Goal: Information Seeking & Learning: Learn about a topic

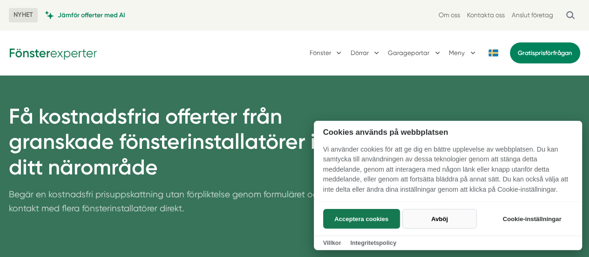
click at [437, 213] on button "Avböj" at bounding box center [439, 219] width 74 height 20
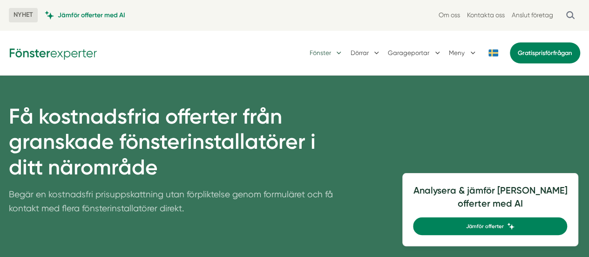
click at [337, 51] on button "Fönster" at bounding box center [327, 52] width 34 height 23
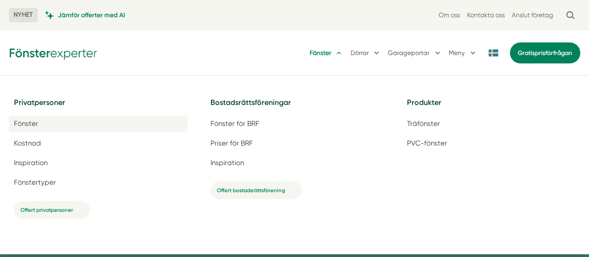
click at [30, 128] on span "Fönster" at bounding box center [26, 123] width 24 height 9
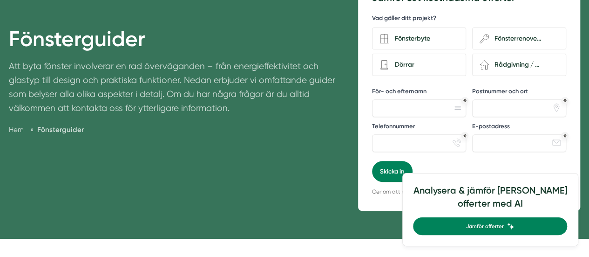
scroll to position [130, 0]
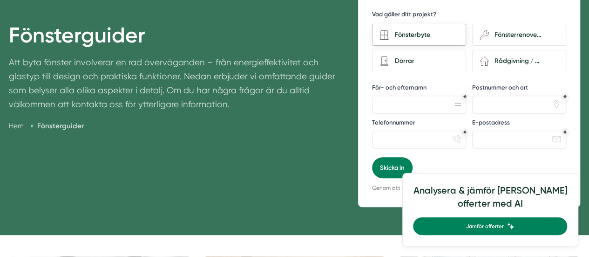
click at [394, 33] on div "Fönsterbyte" at bounding box center [423, 35] width 69 height 12
click at [0, 0] on input "Fönsterbyte" at bounding box center [0, 0] width 0 height 0
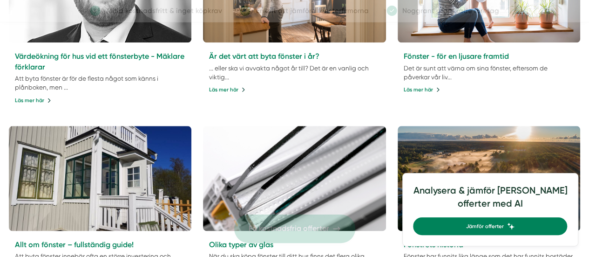
scroll to position [0, 0]
